Goal: Find specific page/section: Find specific page/section

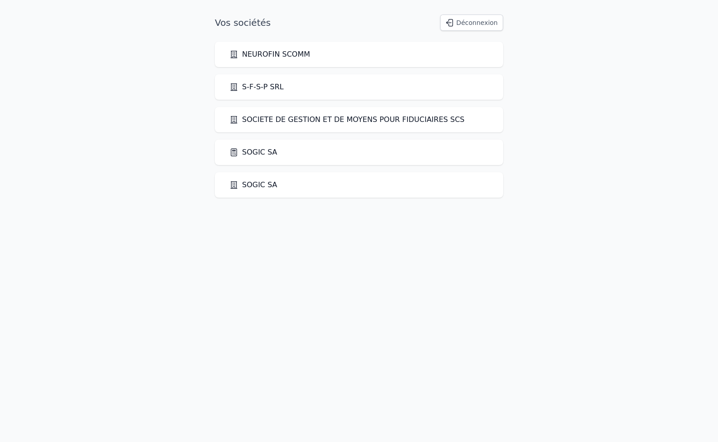
click at [257, 184] on link "SOGIC SA" at bounding box center [253, 184] width 48 height 11
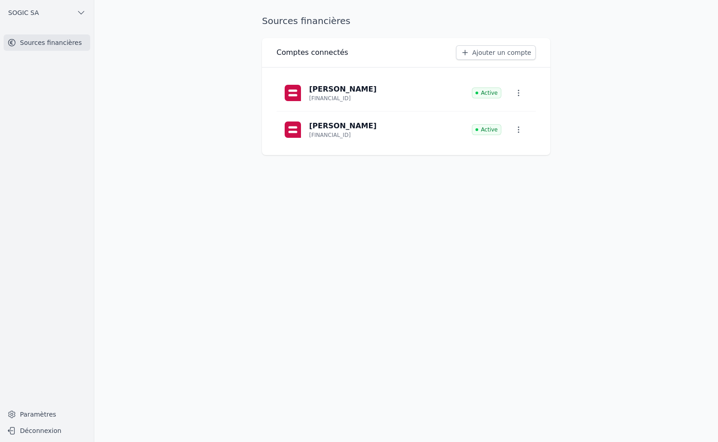
click at [24, 13] on span "SOGIC SA" at bounding box center [23, 12] width 31 height 9
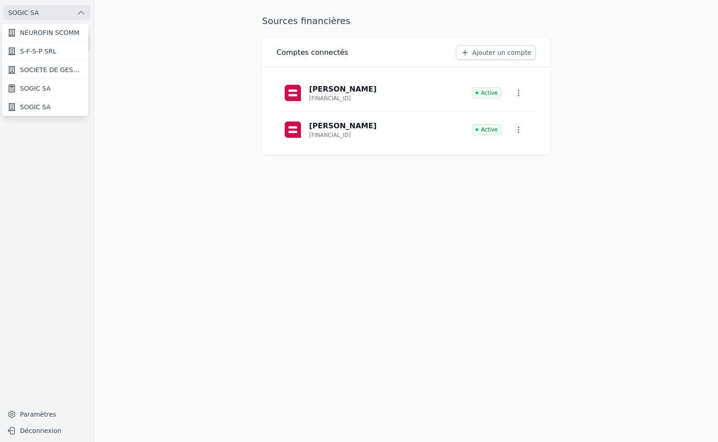
click at [39, 87] on span "SOGIC SA" at bounding box center [35, 88] width 31 height 9
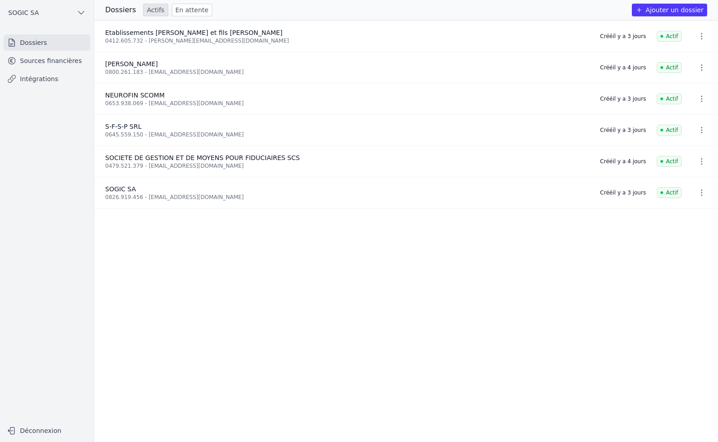
click at [27, 75] on link "Intégrations" at bounding box center [47, 79] width 87 height 16
